Goal: Information Seeking & Learning: Understand process/instructions

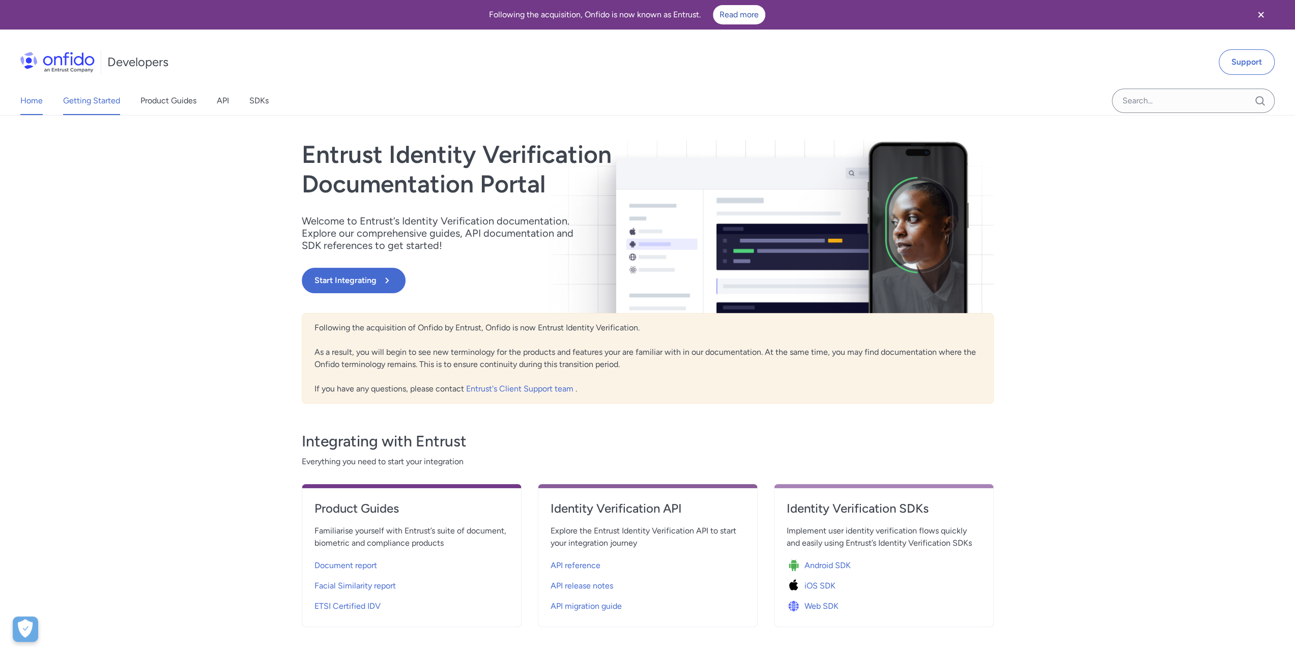
click at [78, 102] on link "Getting Started" at bounding box center [91, 101] width 57 height 29
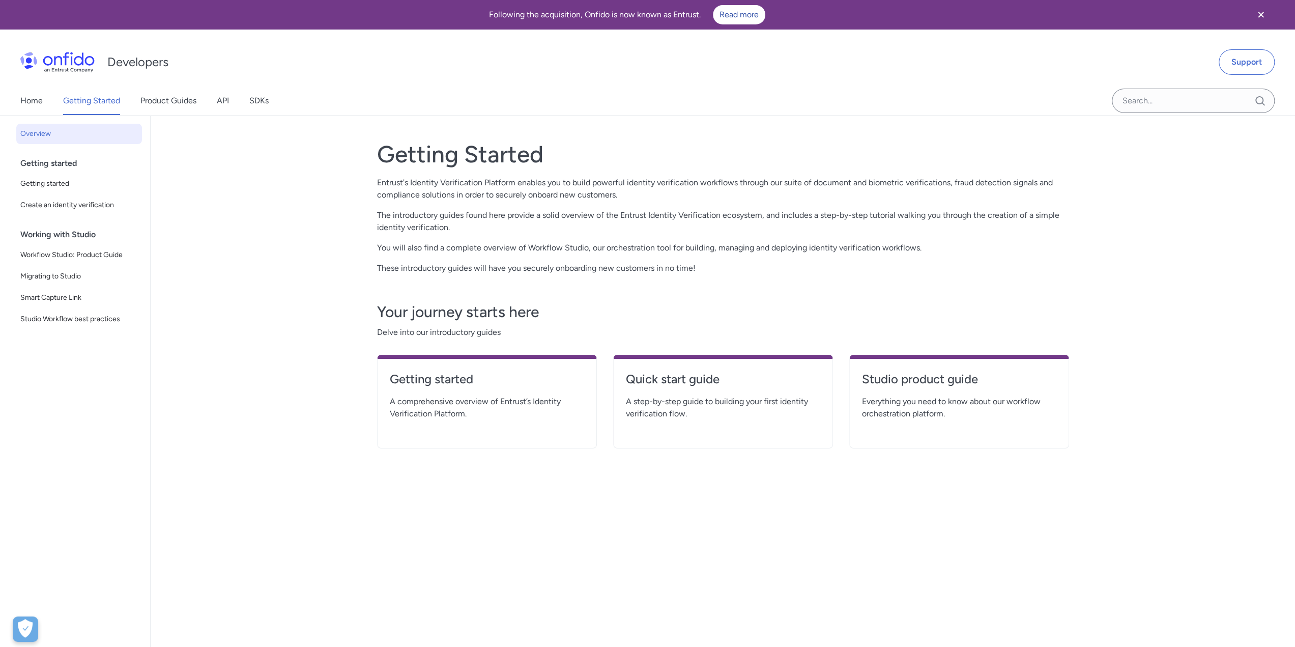
click at [55, 163] on div "Getting started" at bounding box center [83, 163] width 126 height 20
click at [56, 184] on span "Getting started" at bounding box center [79, 184] width 118 height 12
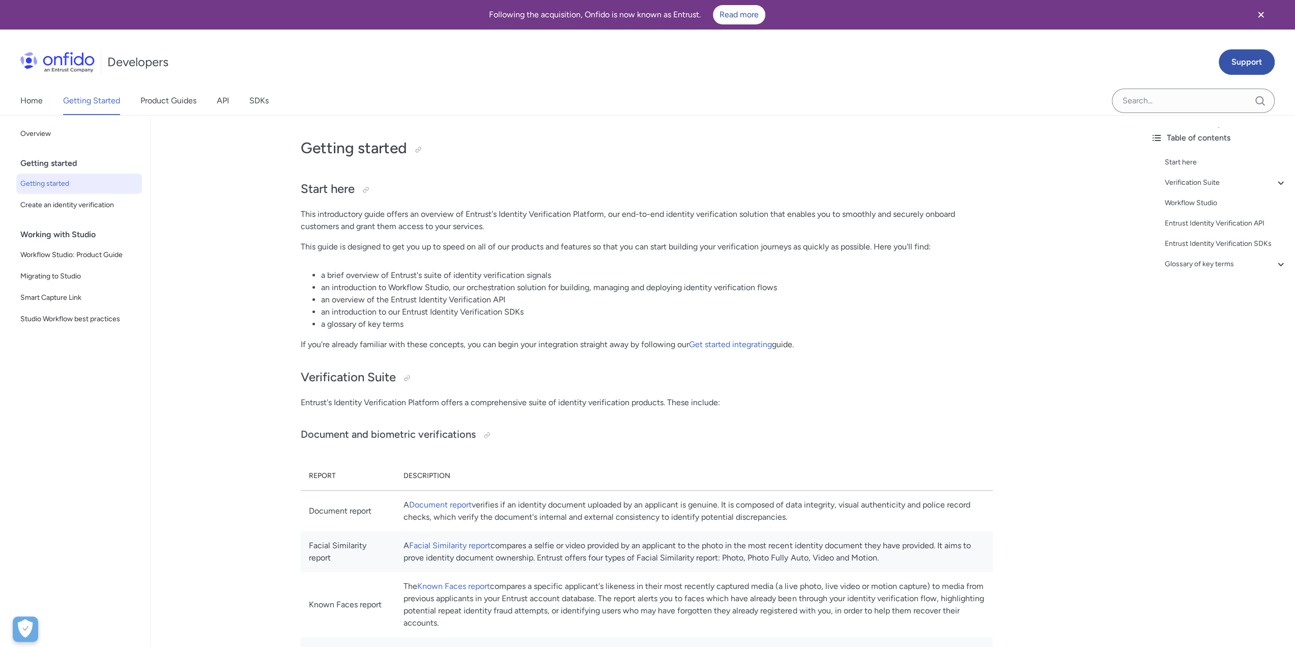
drag, startPoint x: 1262, startPoint y: 12, endPoint x: 1248, endPoint y: 17, distance: 14.5
click at [1262, 13] on icon "Close banner" at bounding box center [1261, 15] width 12 height 12
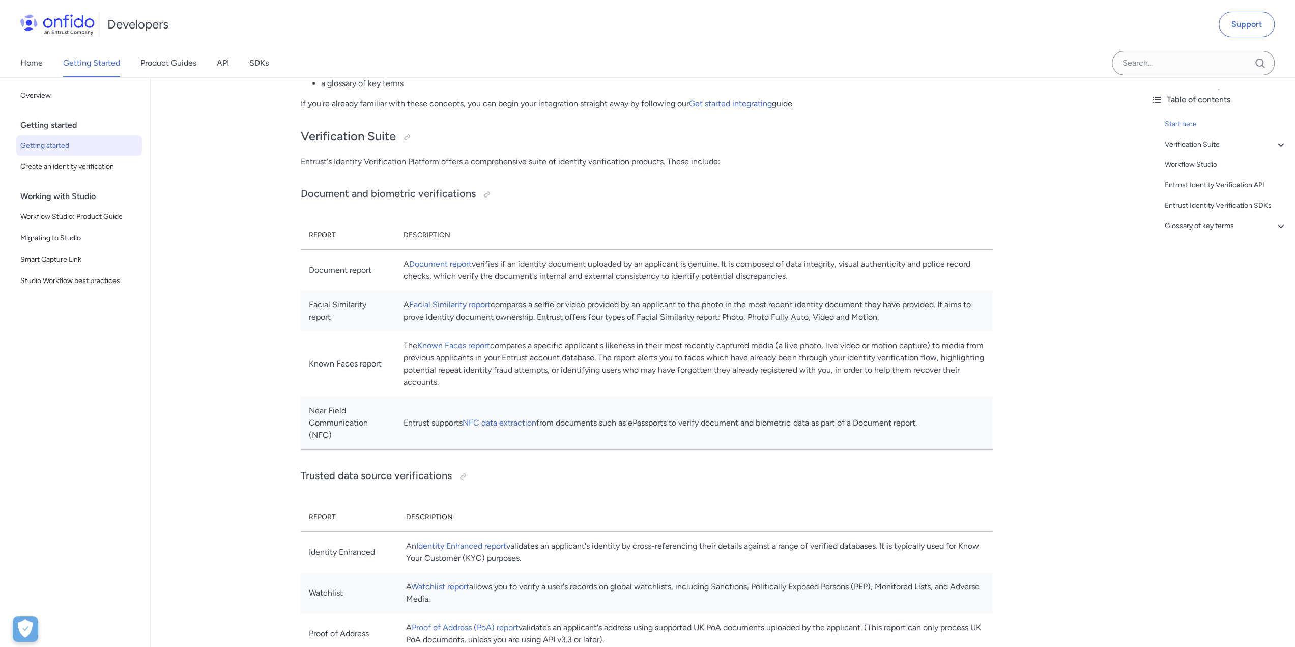
scroll to position [204, 0]
click at [1230, 433] on div "Table of contents Start here Verification Suite - Document and biometric verifi…" at bounding box center [1219, 362] width 153 height 570
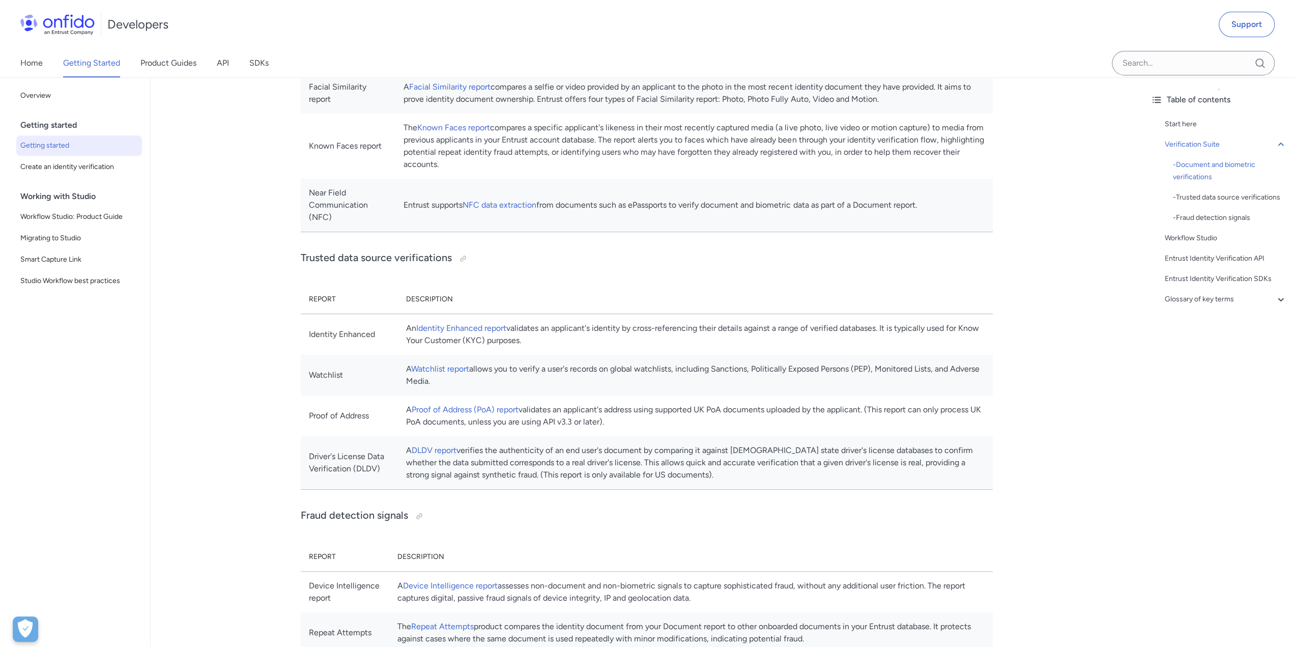
scroll to position [509, 0]
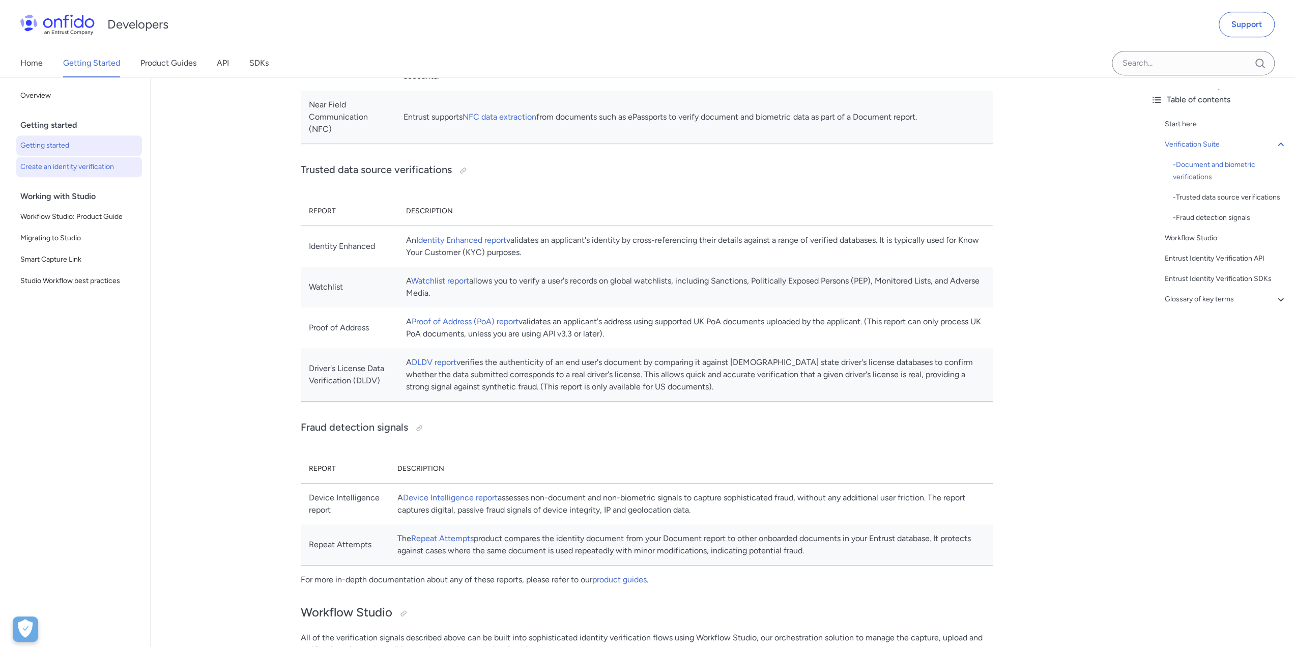
click at [86, 167] on span "Create an identity verification" at bounding box center [79, 167] width 118 height 12
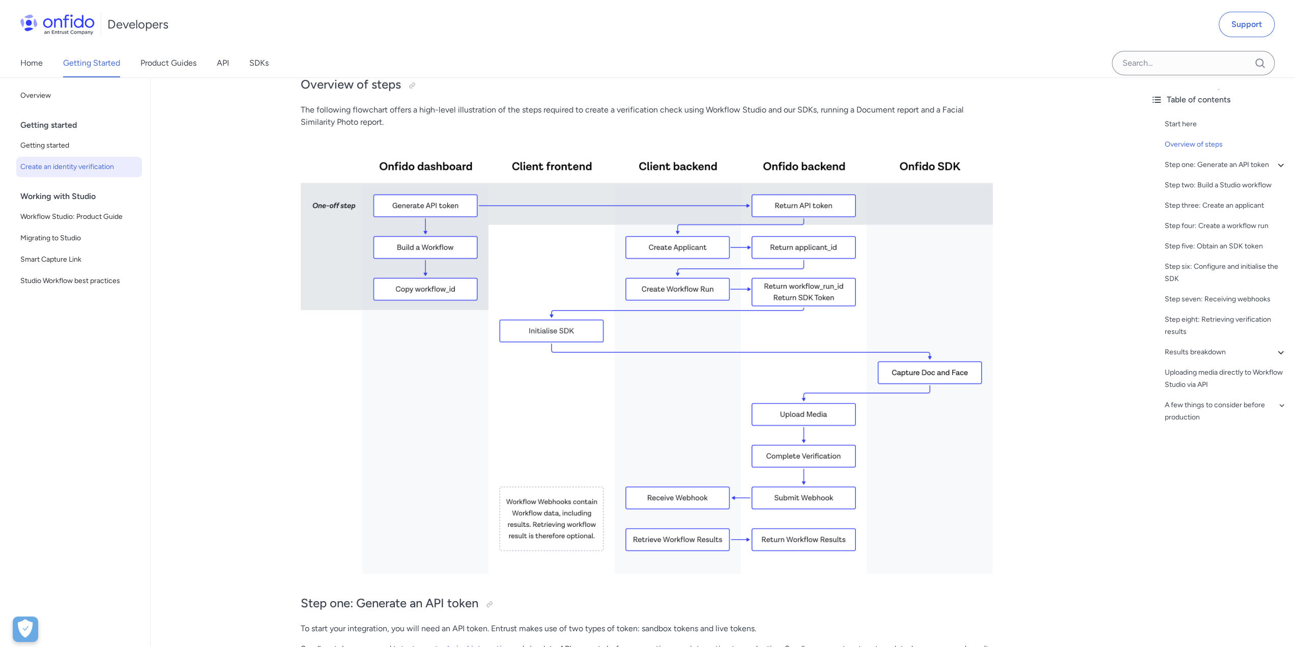
scroll to position [153, 0]
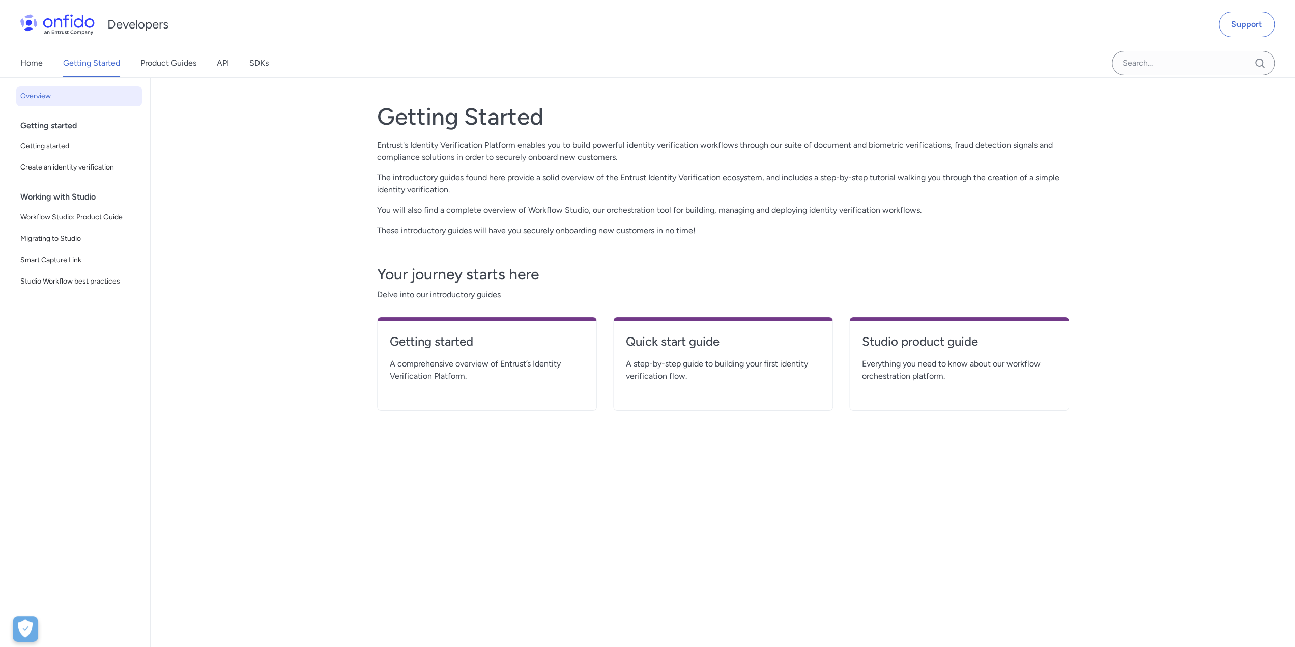
click at [65, 216] on span "Workflow Studio: Product Guide" at bounding box center [79, 217] width 118 height 12
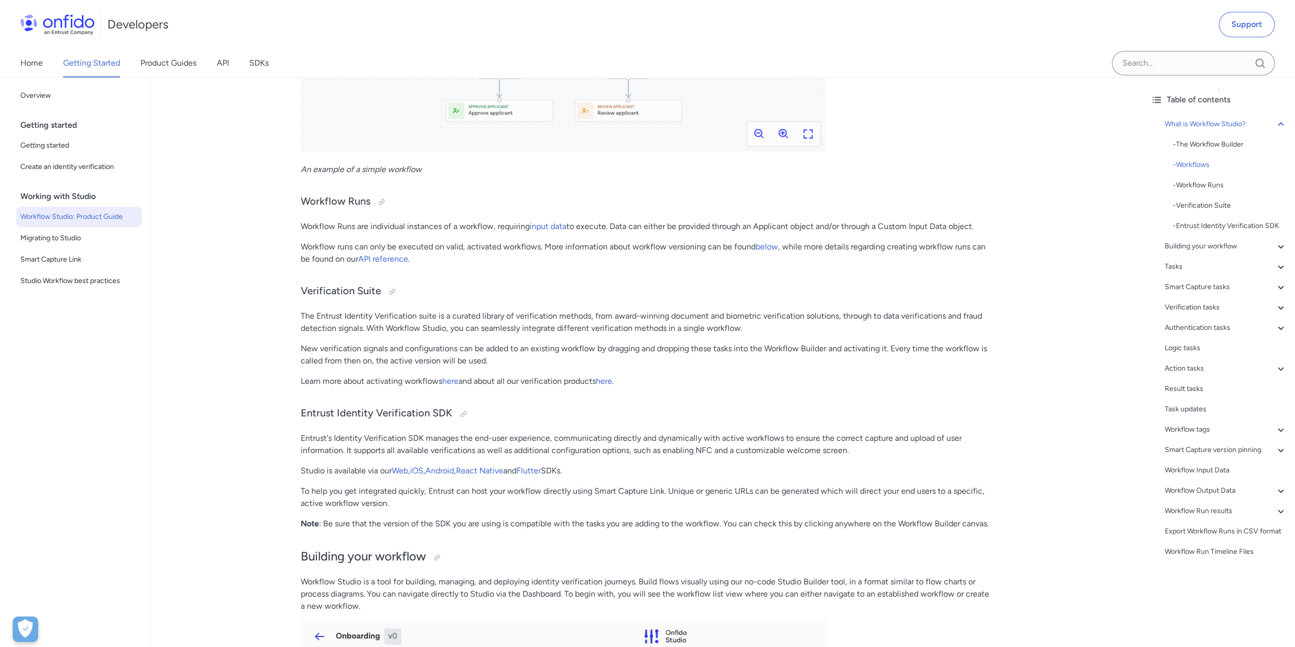
scroll to position [814, 0]
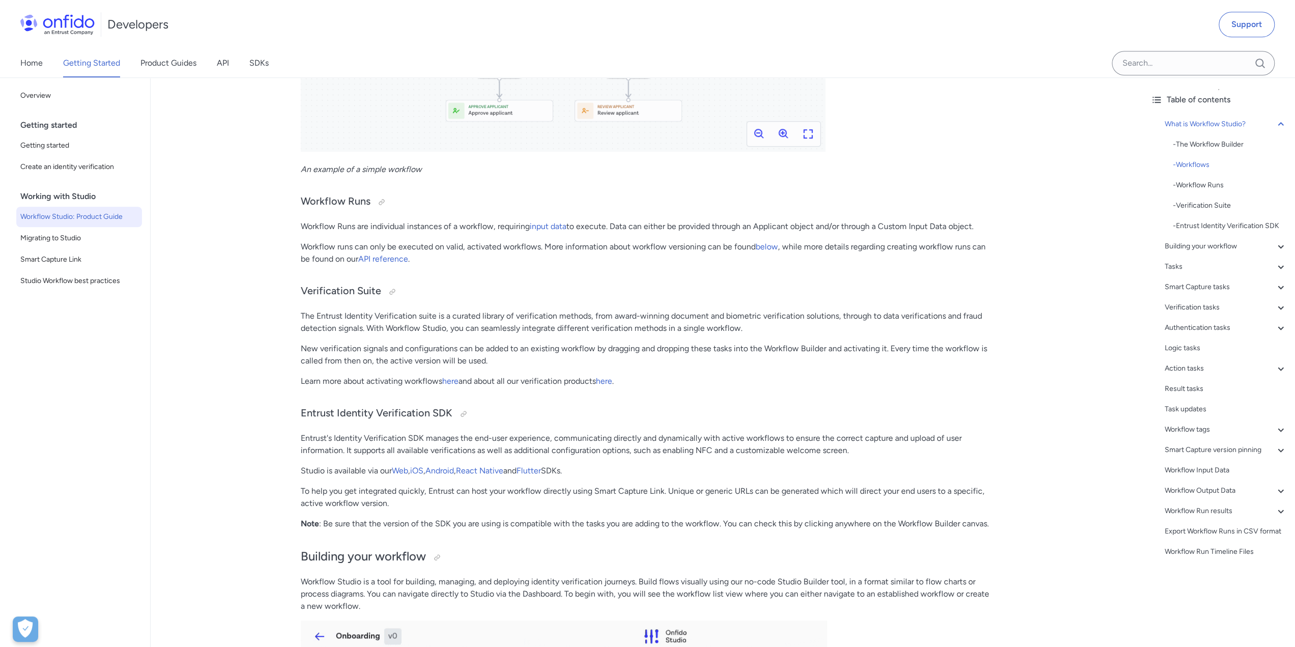
drag, startPoint x: 1070, startPoint y: 275, endPoint x: 1080, endPoint y: 267, distance: 13.0
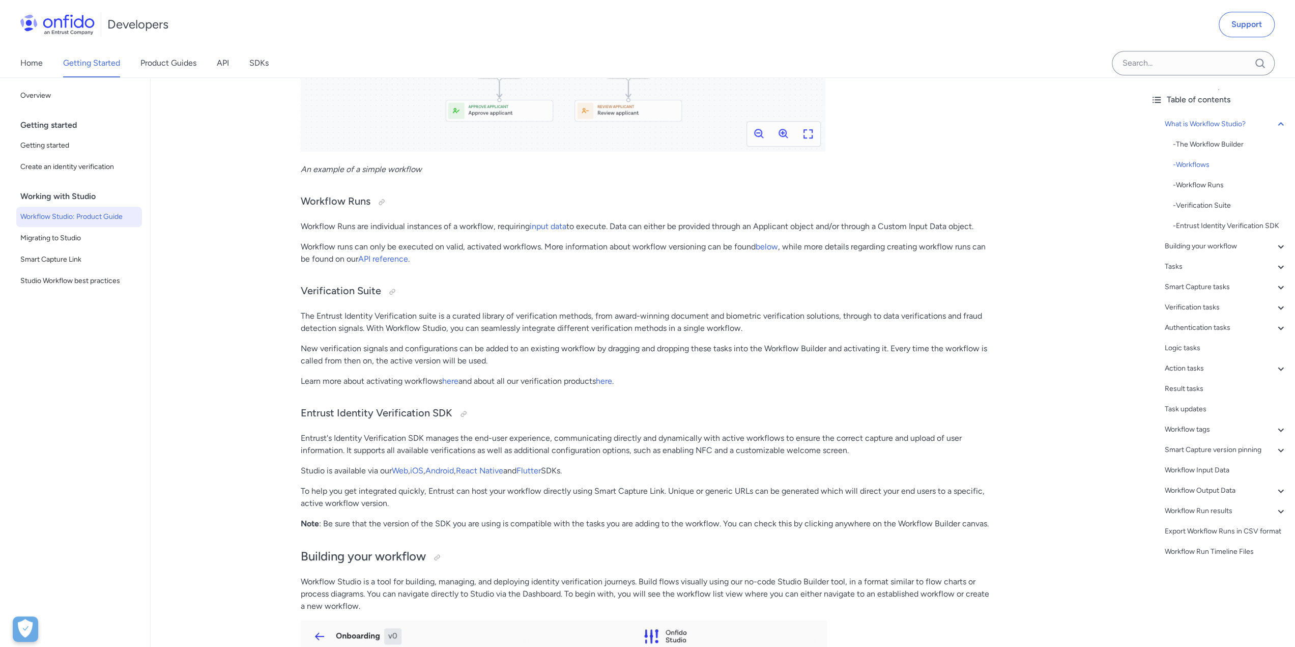
drag, startPoint x: 394, startPoint y: 258, endPoint x: 1077, endPoint y: 277, distance: 683.8
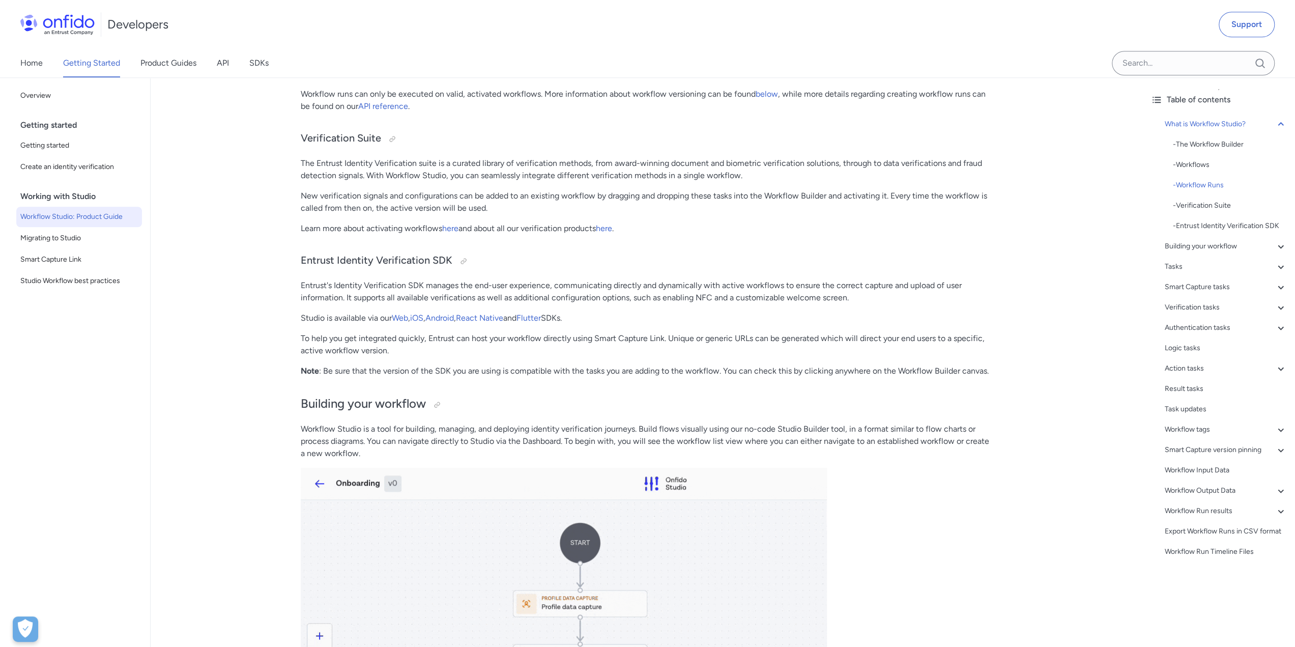
drag, startPoint x: 1027, startPoint y: 403, endPoint x: 1034, endPoint y: 402, distance: 7.3
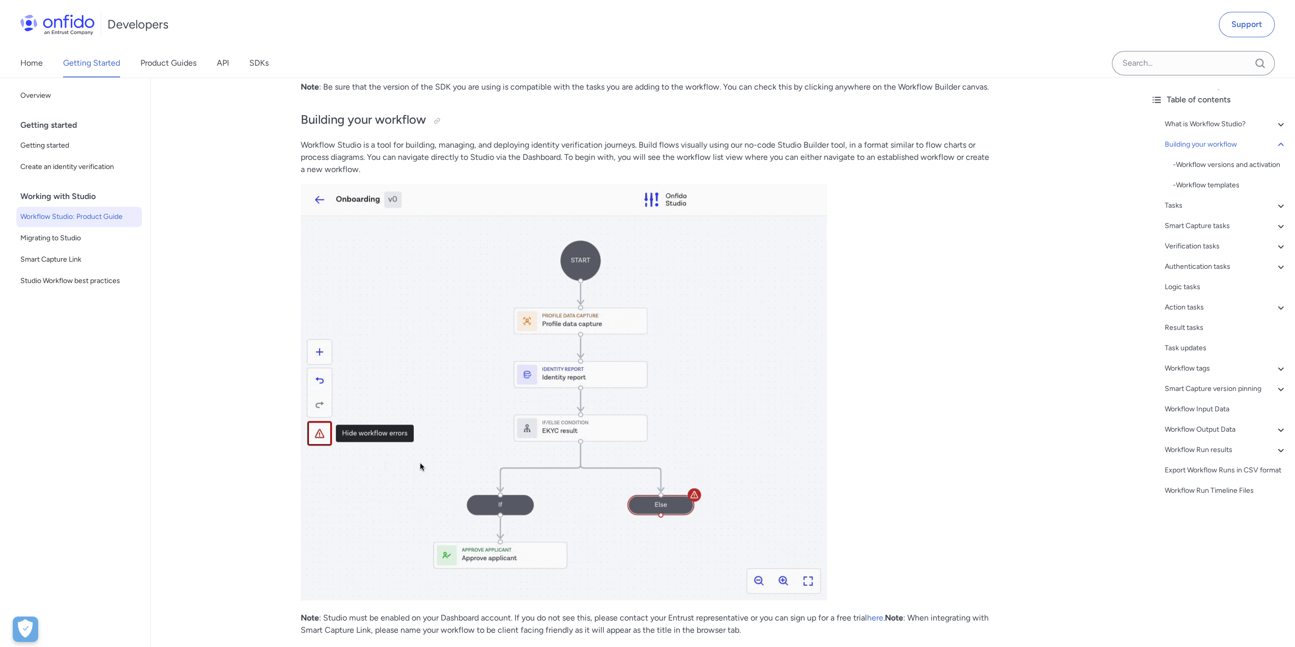
scroll to position [1120, 0]
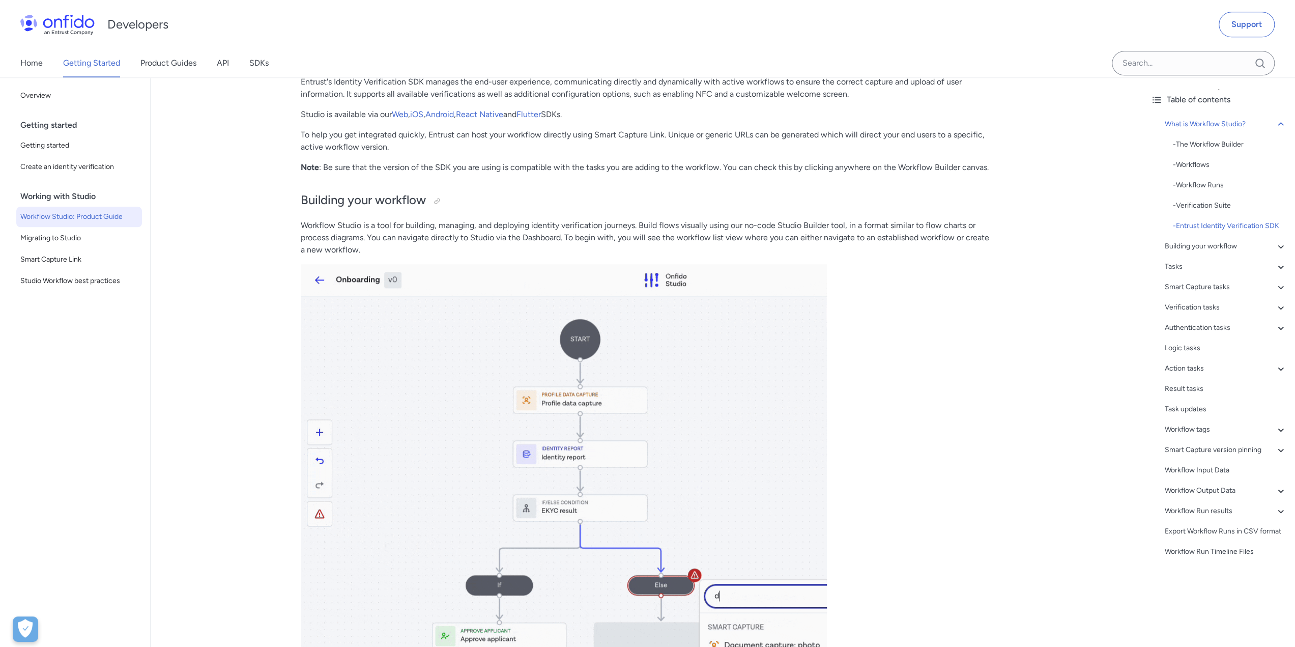
click at [963, 442] on p at bounding box center [647, 474] width 692 height 420
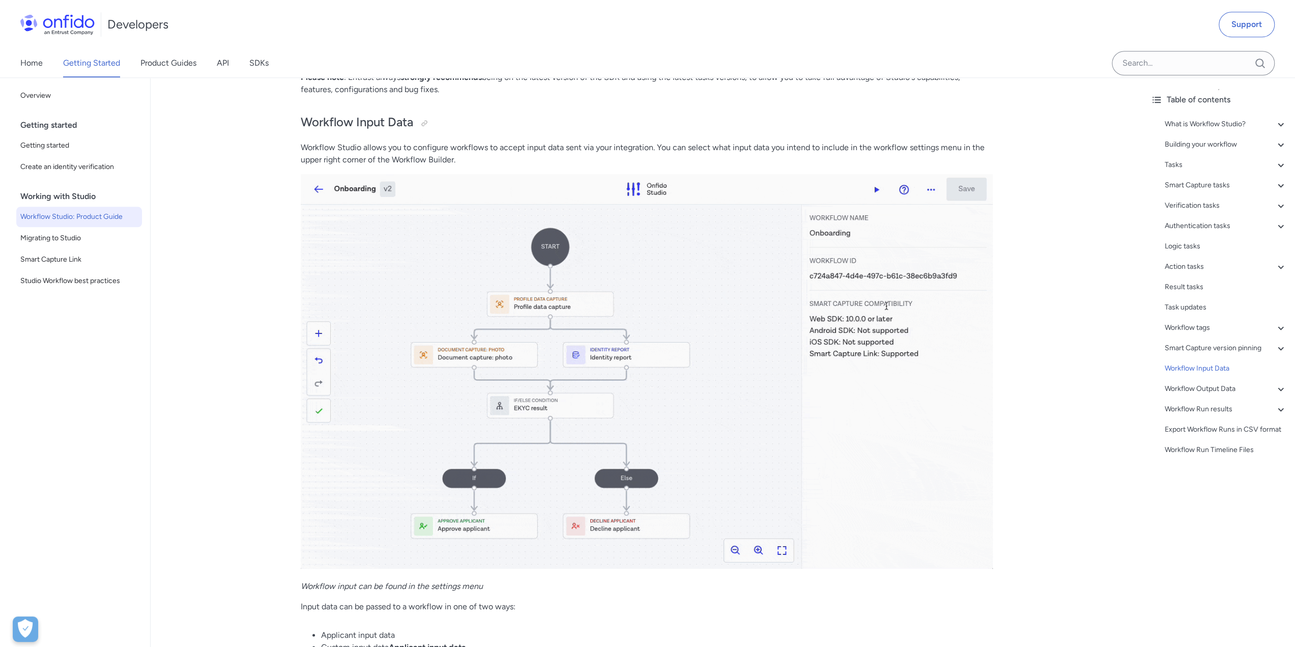
scroll to position [24424, 0]
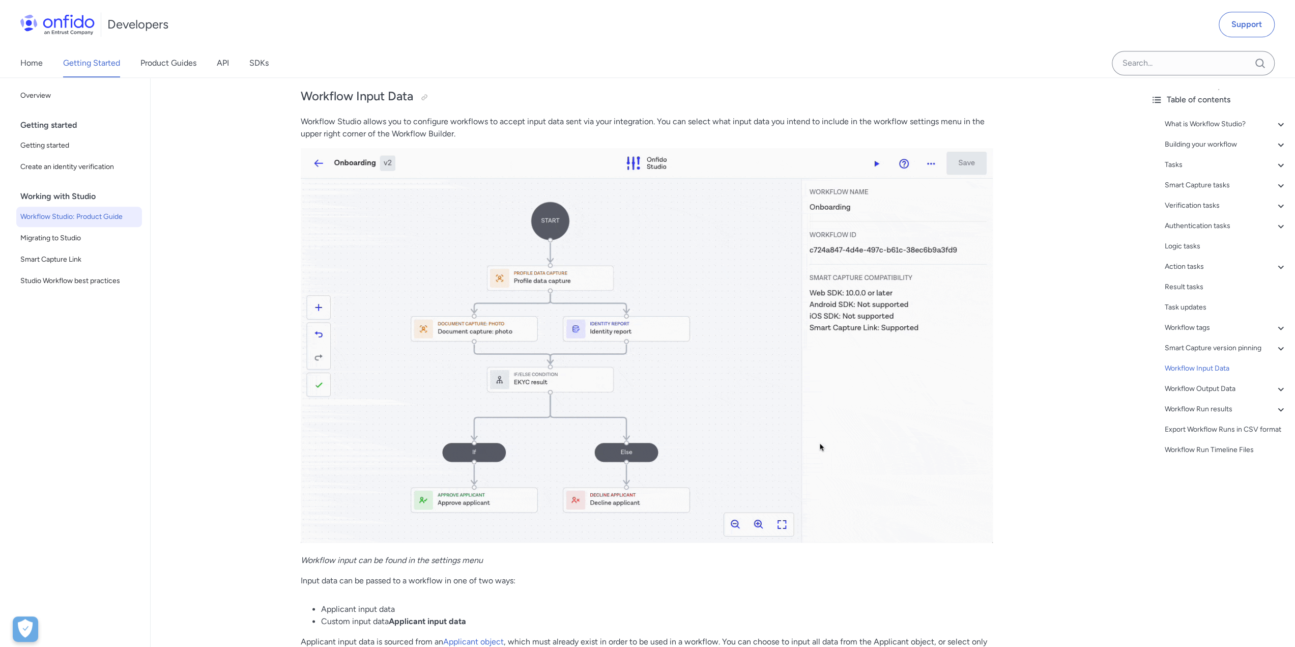
scroll to position [24373, 0]
